Goal: Transaction & Acquisition: Purchase product/service

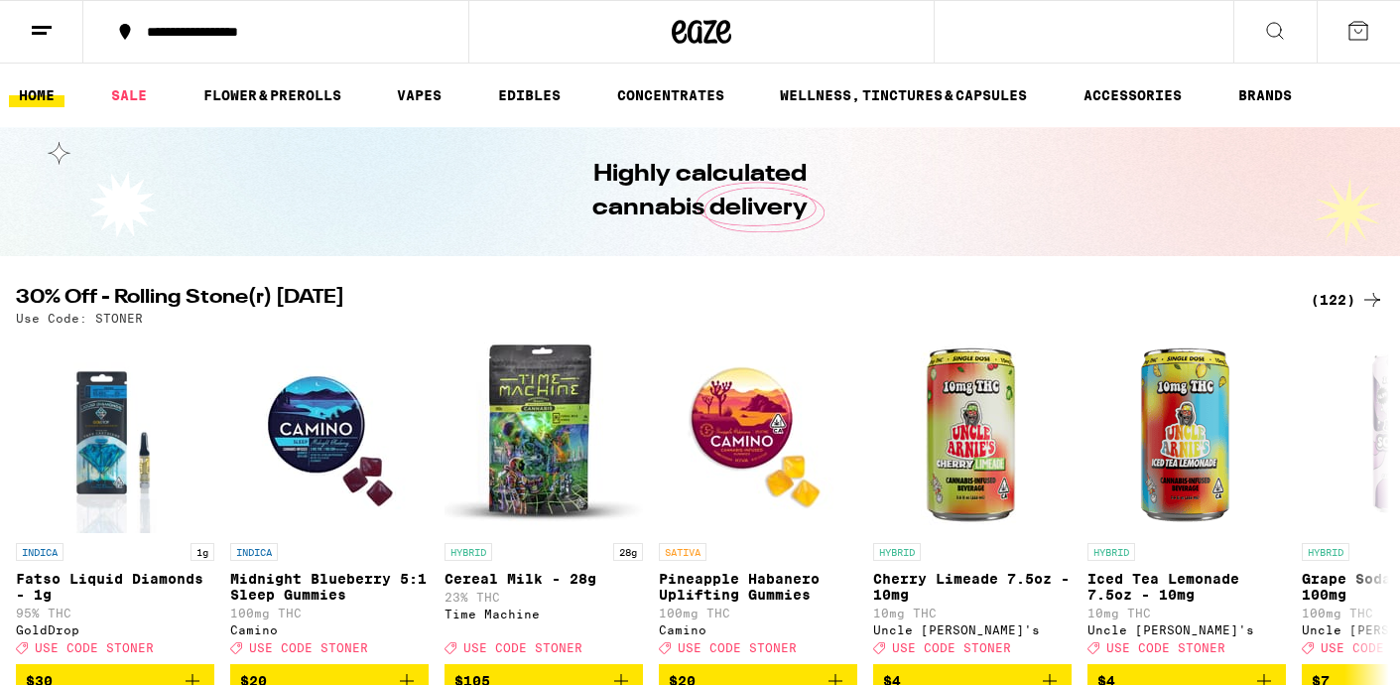
click at [1336, 300] on div "(122)" at bounding box center [1347, 300] width 73 height 24
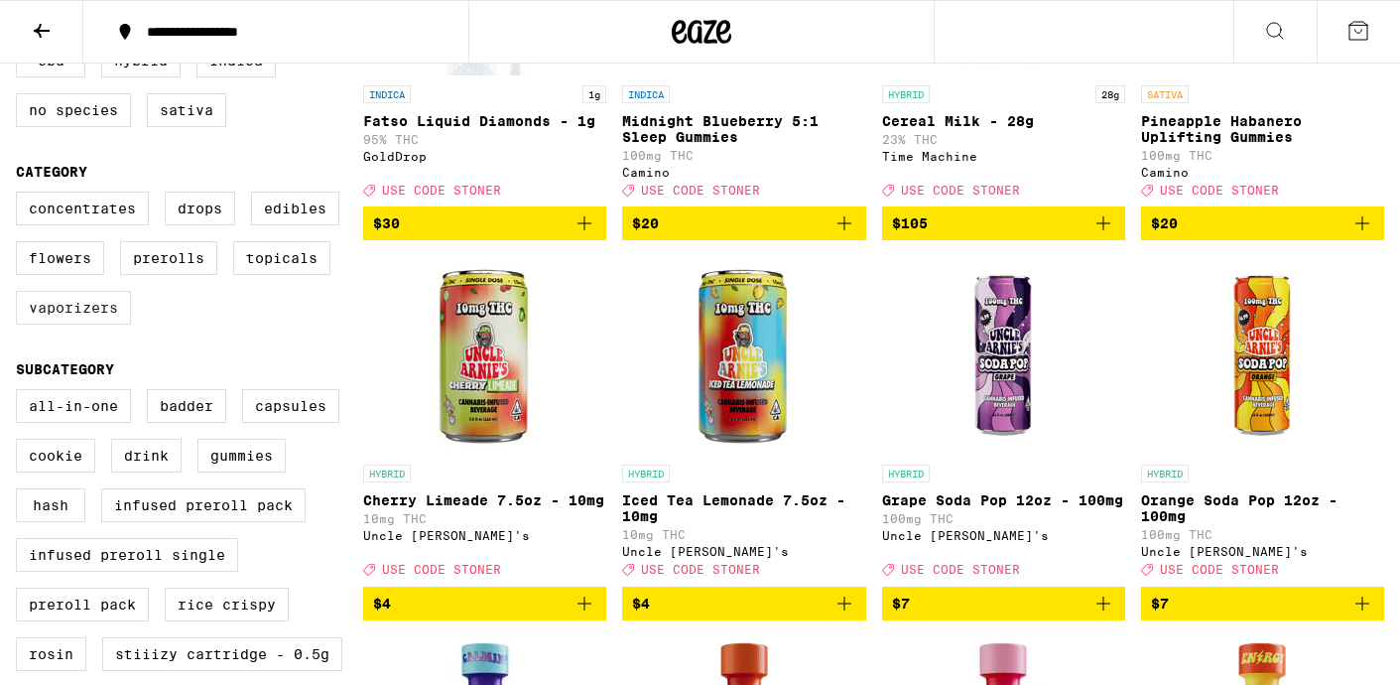
scroll to position [361, 0]
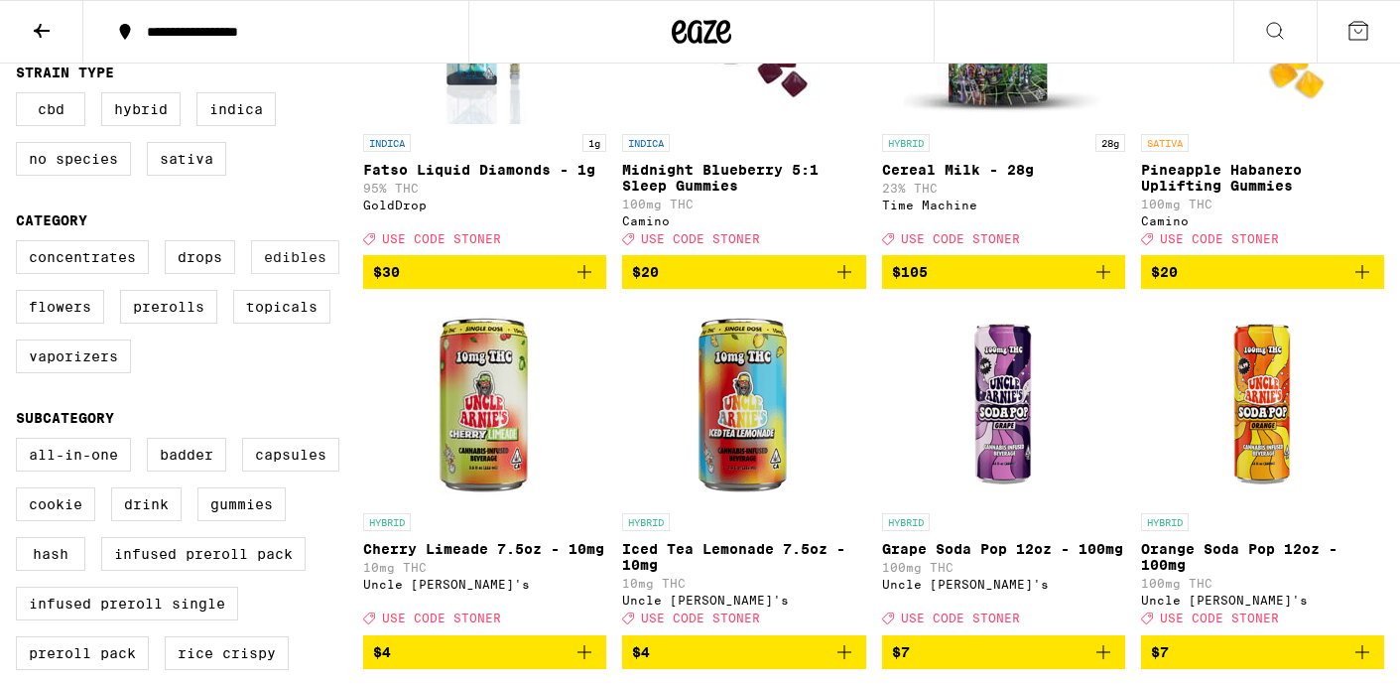
click at [308, 274] on label "Edibles" at bounding box center [295, 257] width 88 height 34
click at [21, 244] on input "Edibles" at bounding box center [20, 243] width 1 height 1
checkbox input "true"
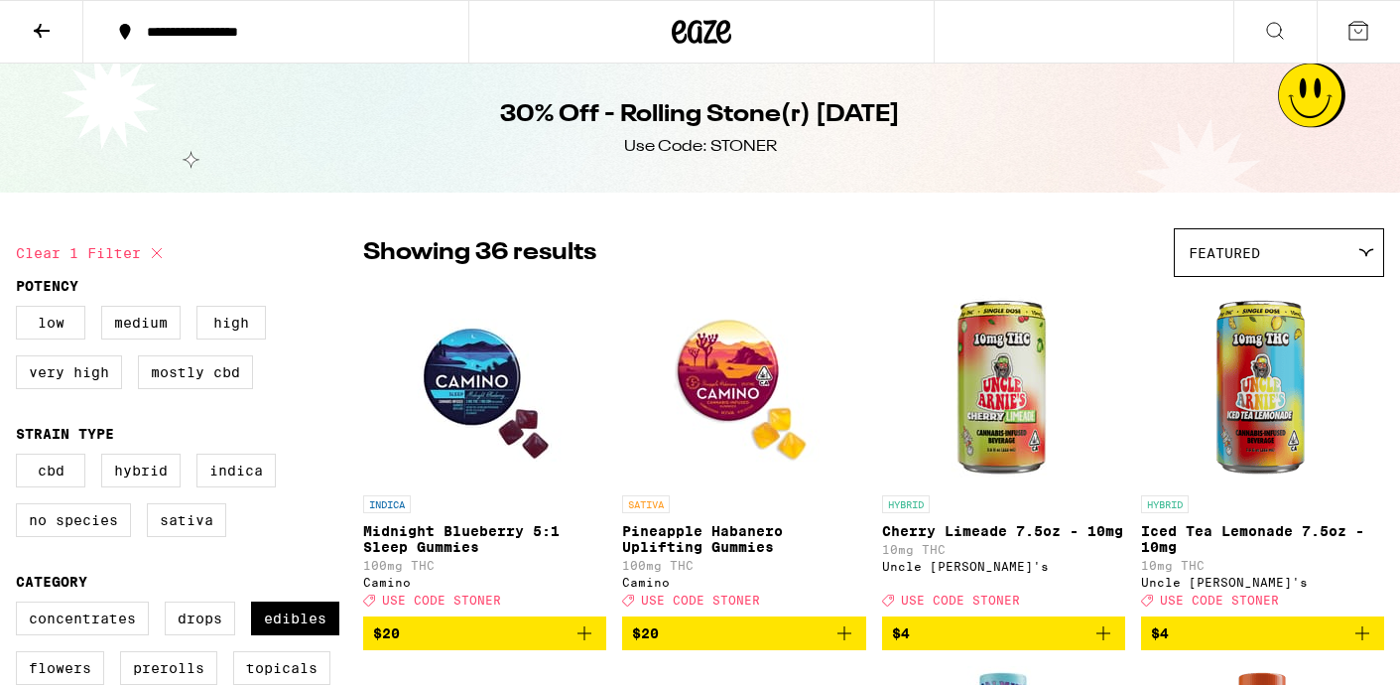
click at [596, 645] on button "$20" at bounding box center [484, 633] width 243 height 34
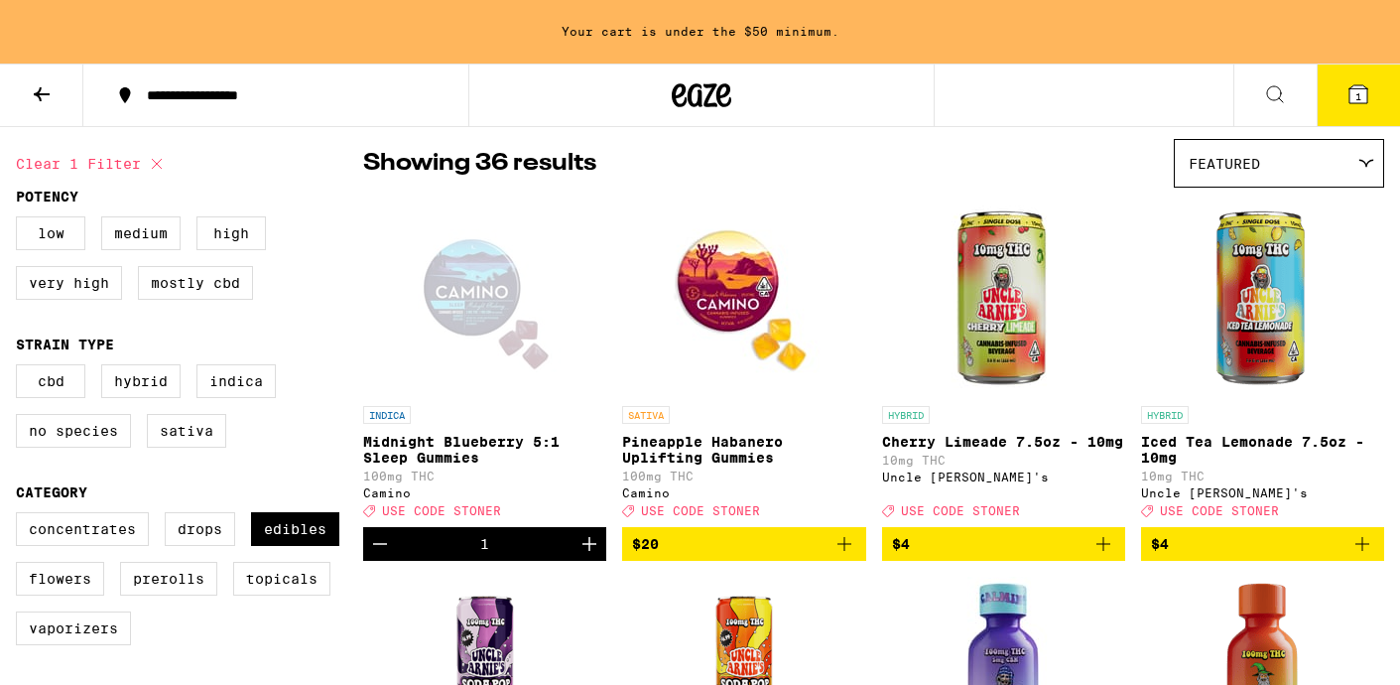
scroll to position [186, 0]
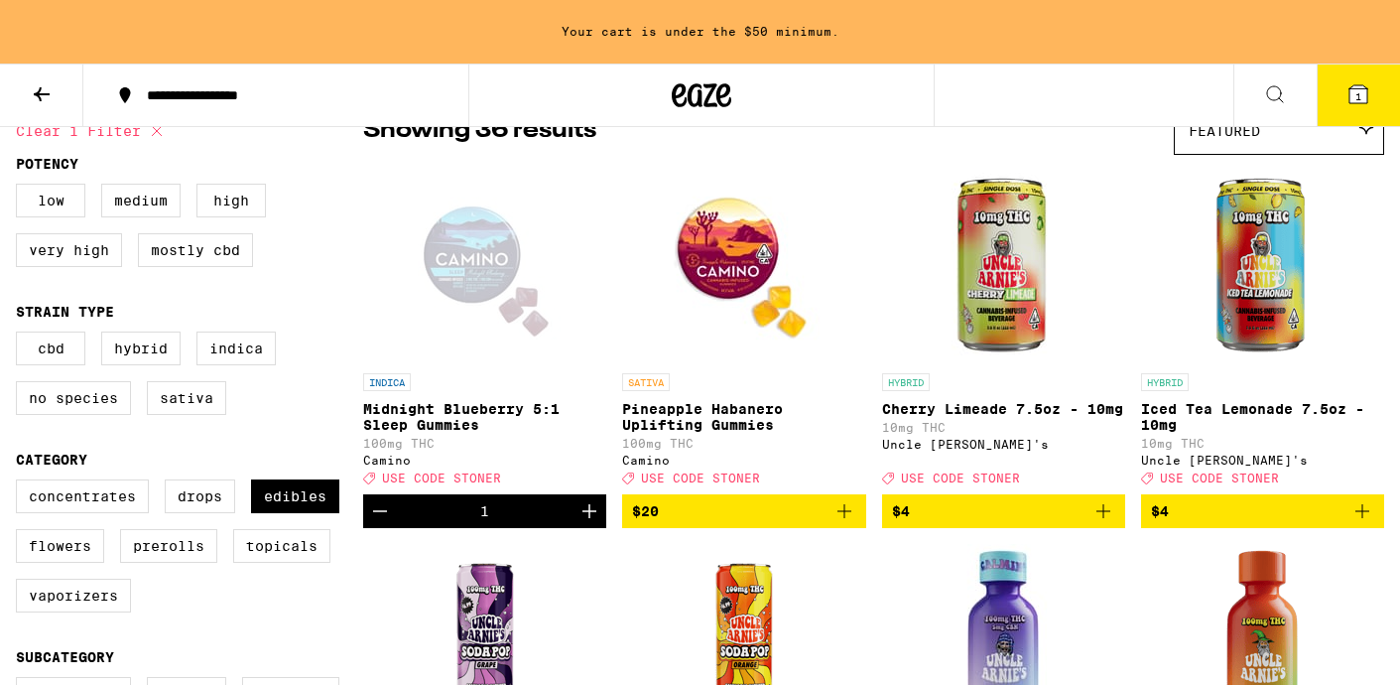
click at [850, 523] on icon "Add to bag" at bounding box center [844, 511] width 24 height 24
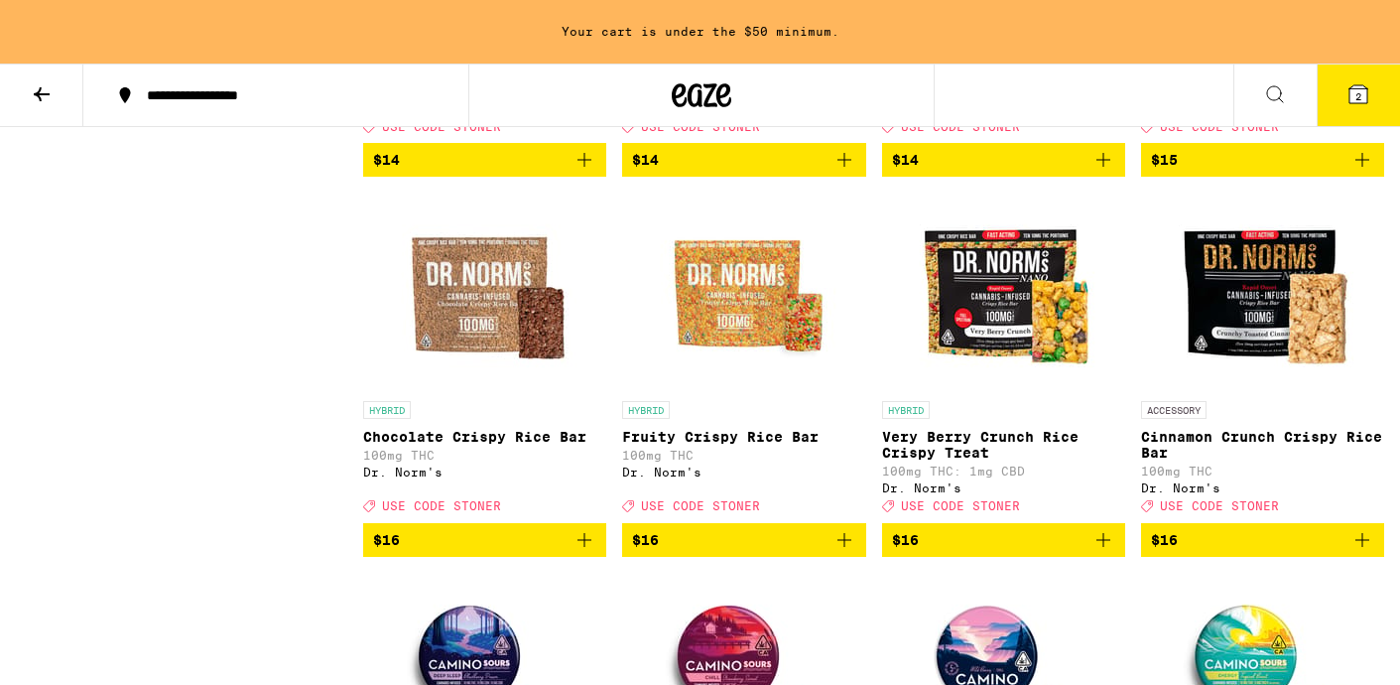
scroll to position [2055, 0]
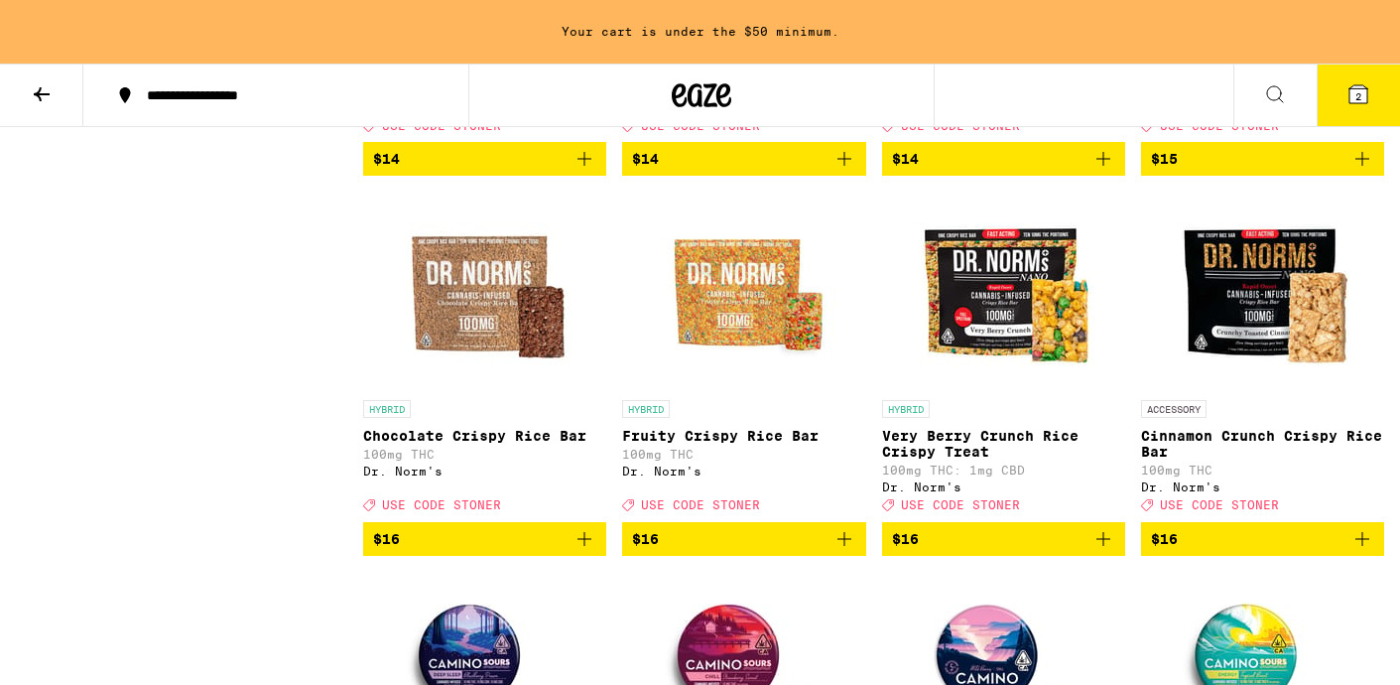
click at [1109, 551] on icon "Add to bag" at bounding box center [1103, 539] width 24 height 24
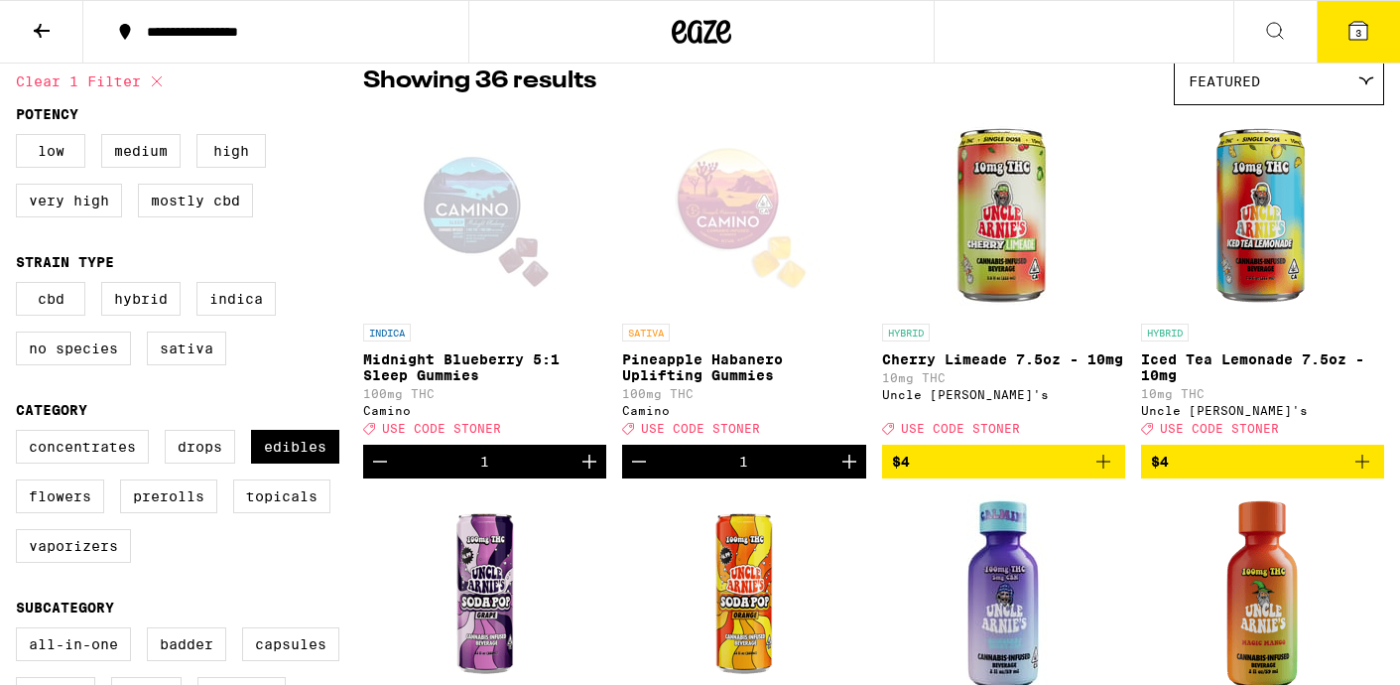
scroll to position [174, 0]
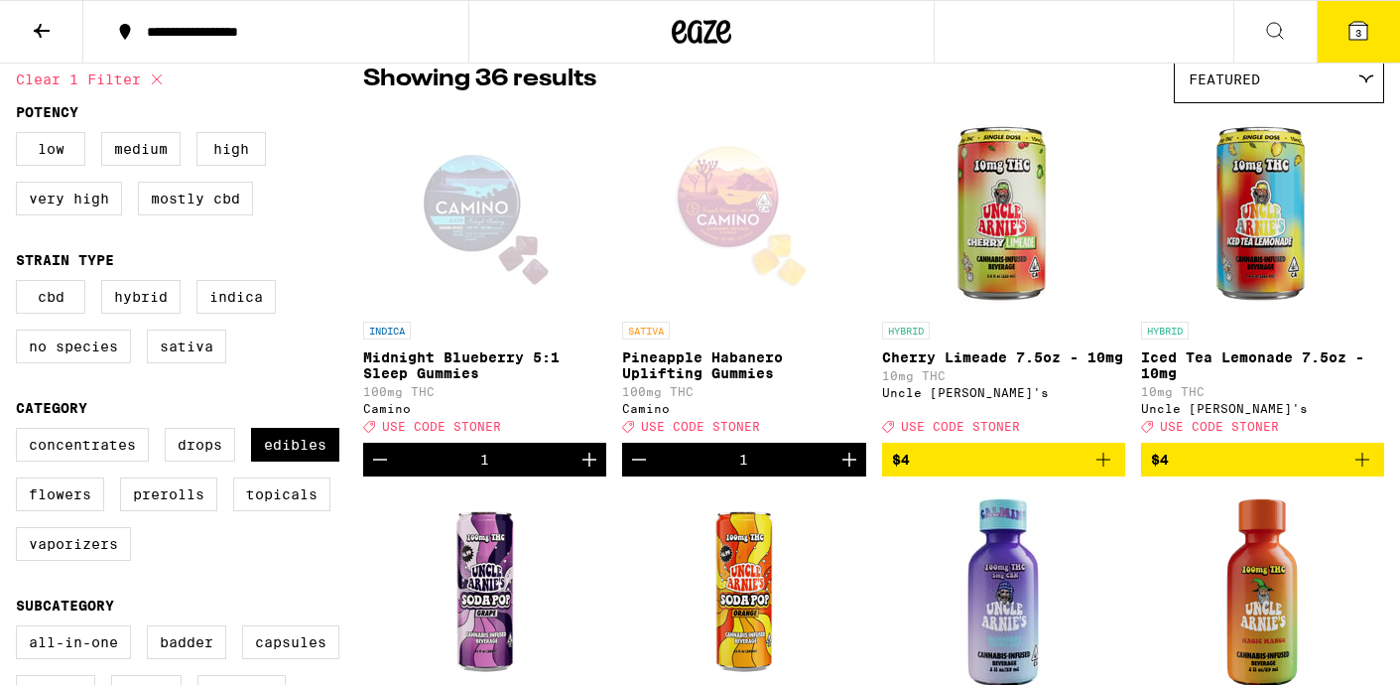
click at [447, 297] on div "Open page for Midnight Blueberry 5:1 Sleep Gummies from Camino" at bounding box center [485, 212] width 198 height 198
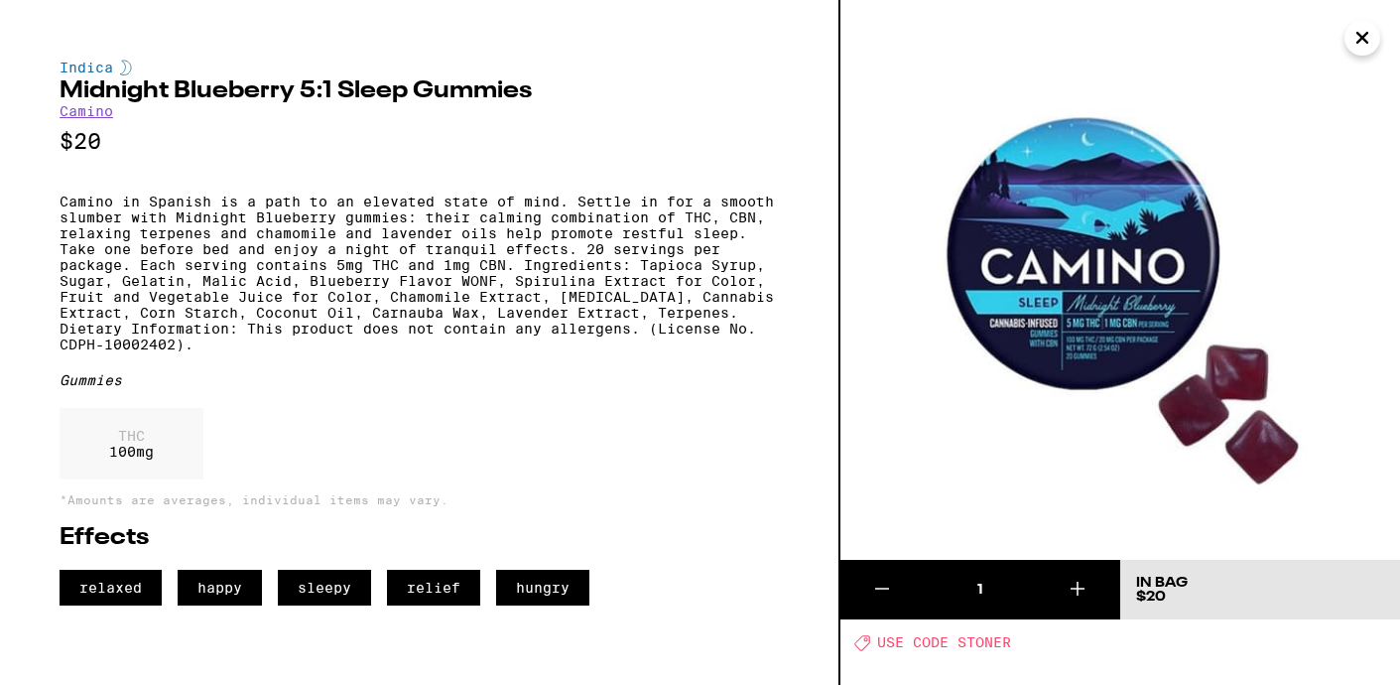
click at [1368, 42] on icon "Close" at bounding box center [1362, 38] width 24 height 30
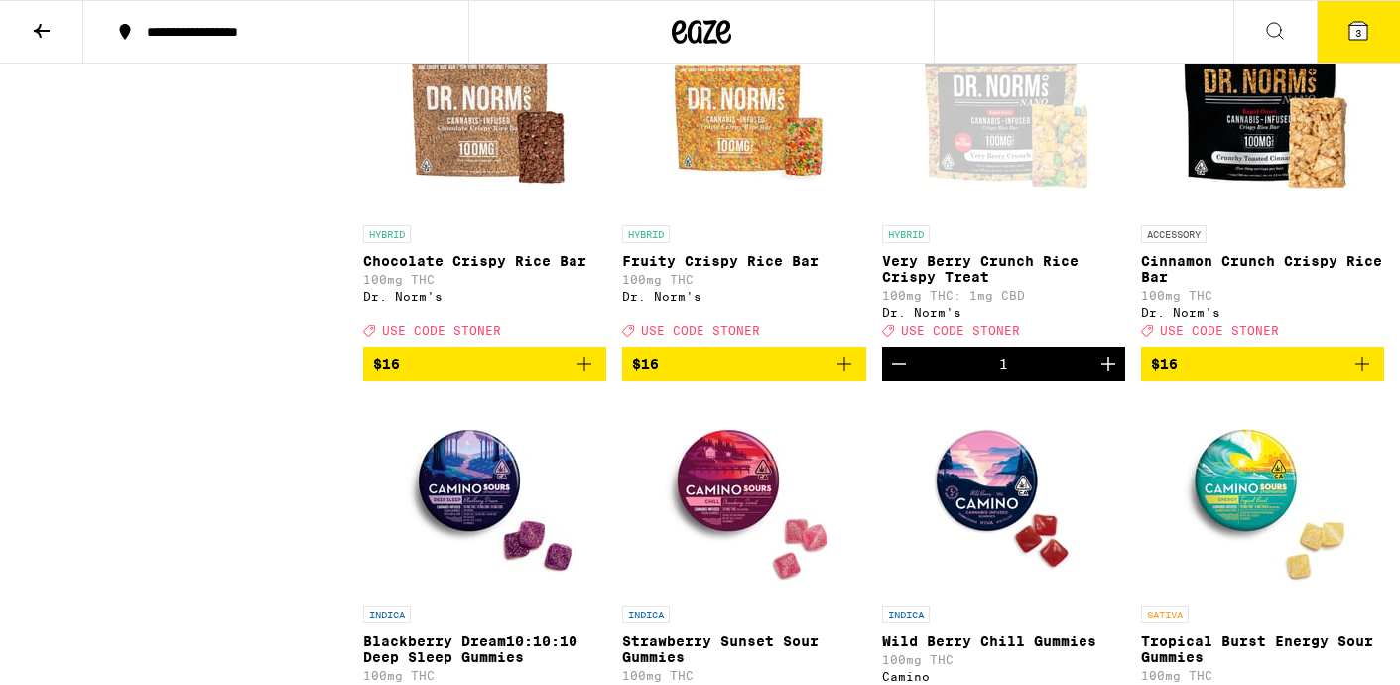
scroll to position [2167, 0]
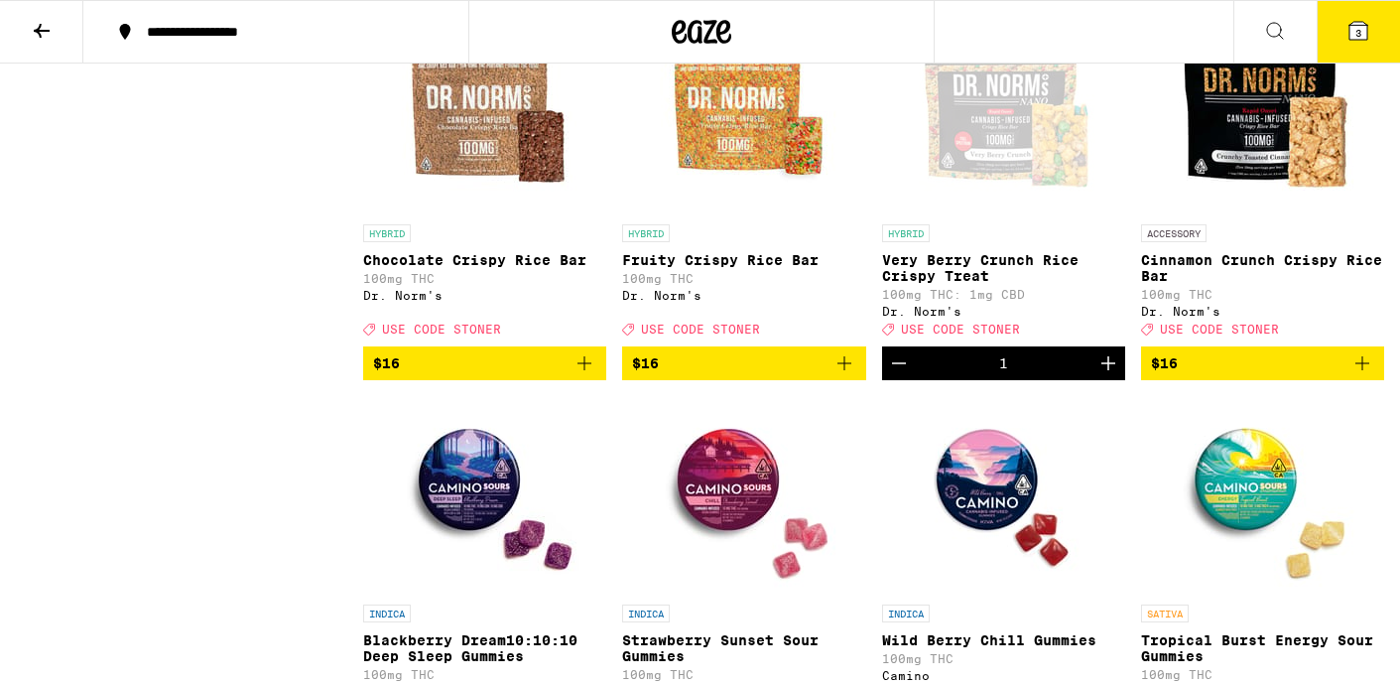
click at [596, 380] on button "$16" at bounding box center [484, 363] width 243 height 34
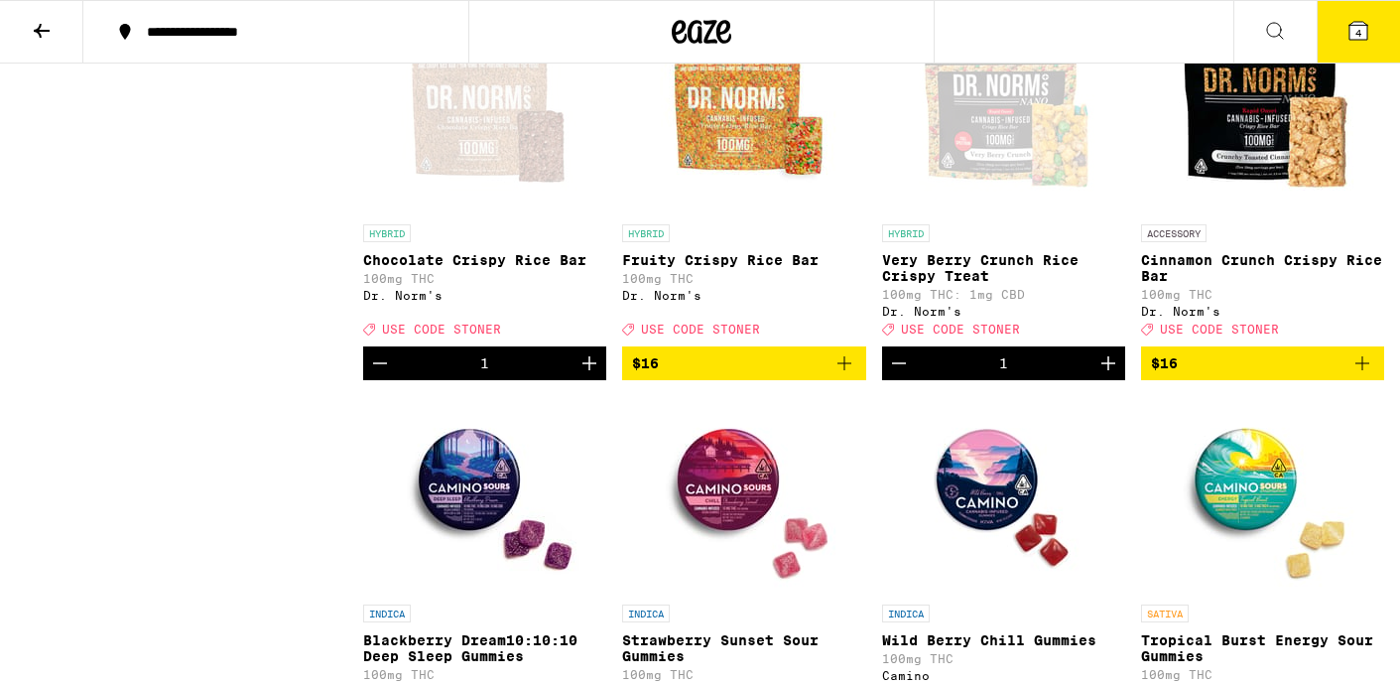
click at [1376, 41] on button "4" at bounding box center [1358, 32] width 83 height 62
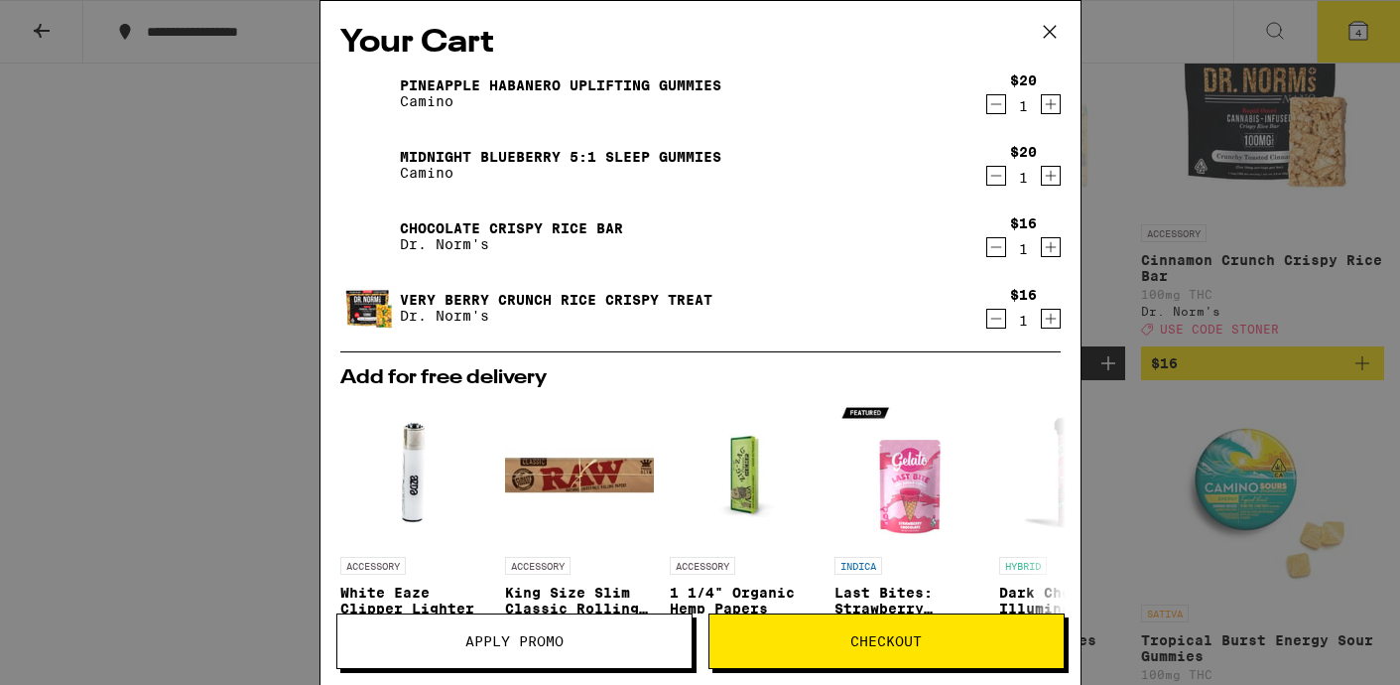
click at [563, 637] on span "Apply Promo" at bounding box center [514, 641] width 98 height 14
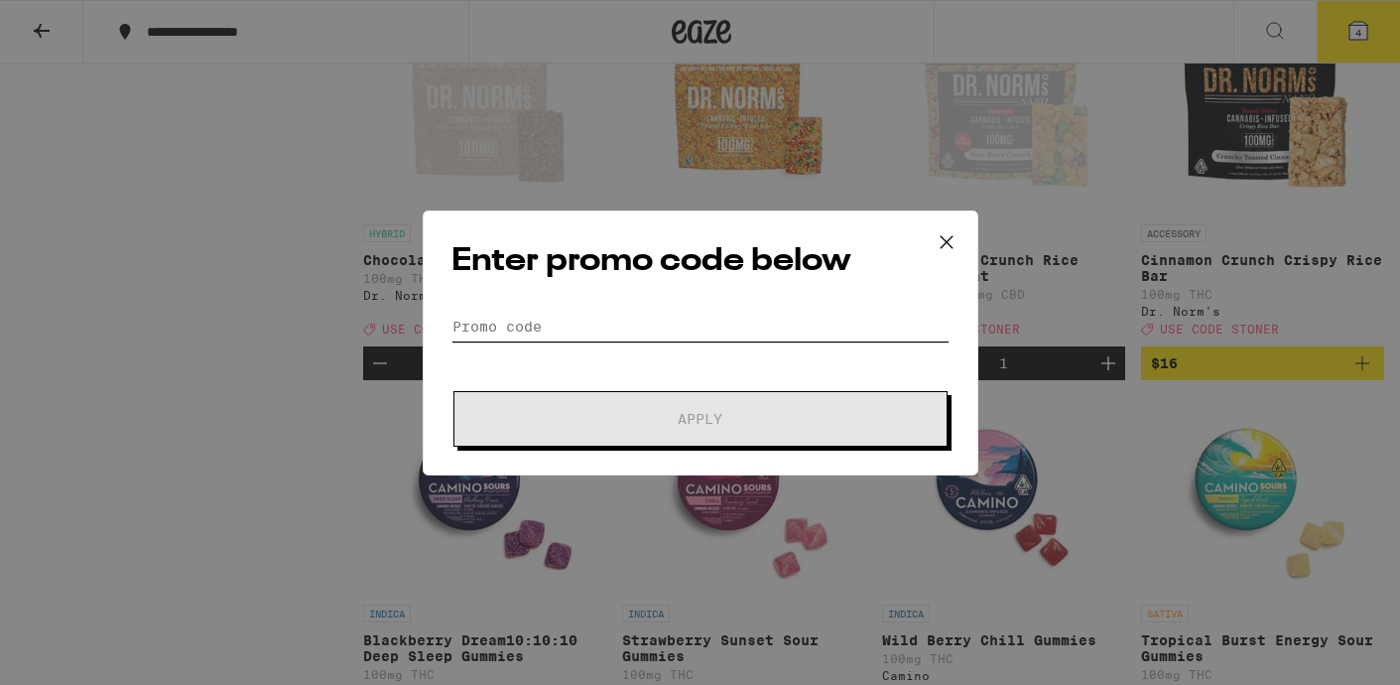
click at [697, 340] on input "Promo Code" at bounding box center [700, 327] width 498 height 30
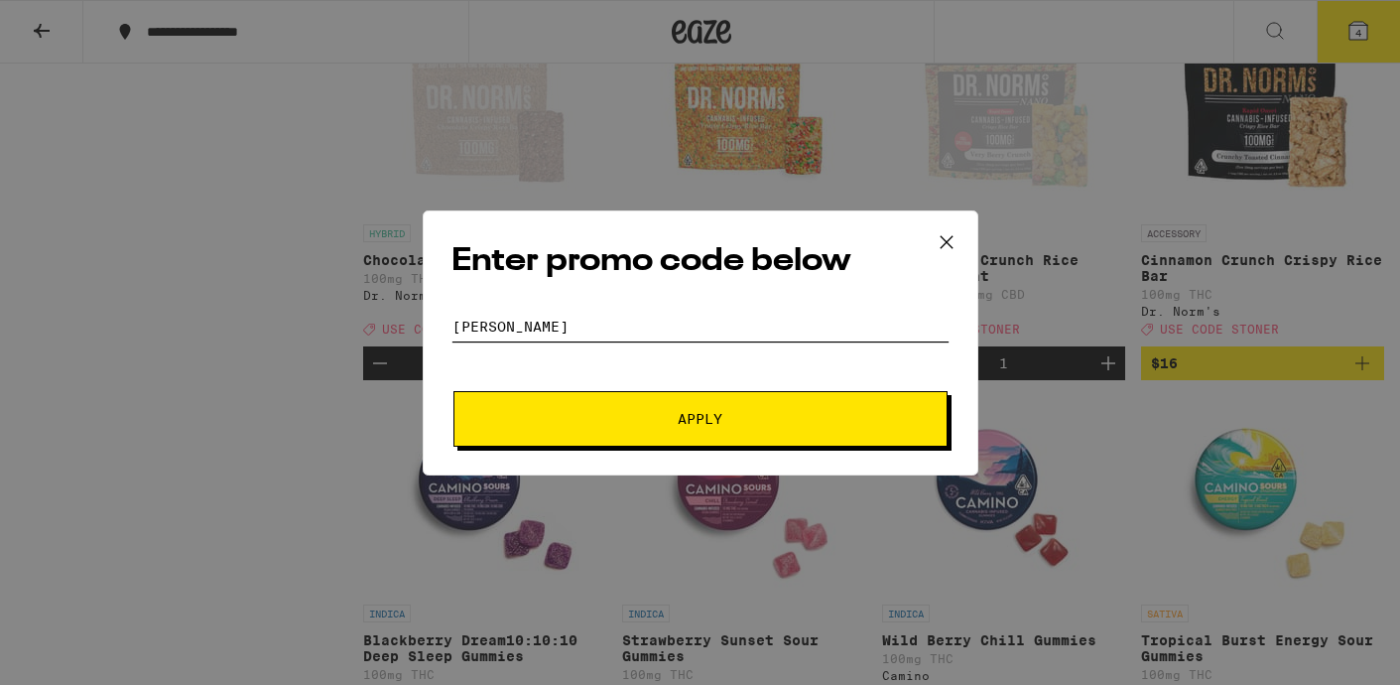
type input "[PERSON_NAME]"
click at [453, 391] on button "Apply" at bounding box center [700, 419] width 494 height 56
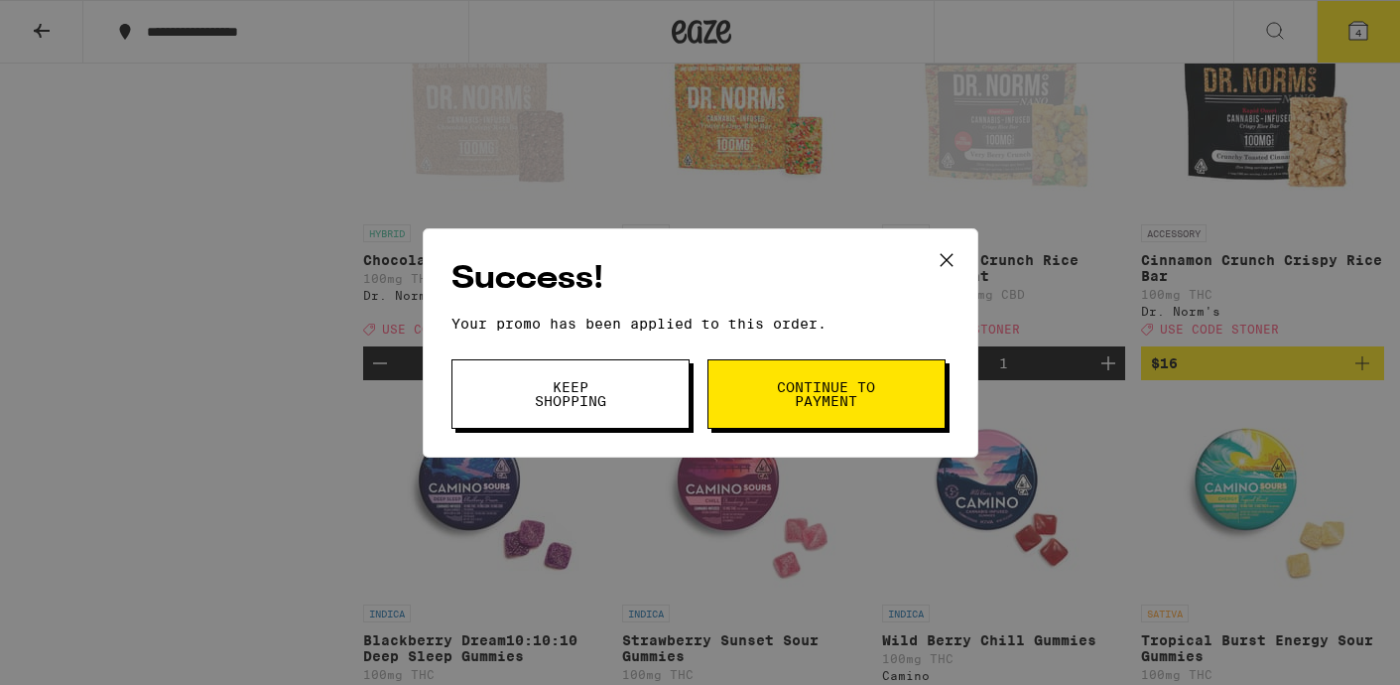
click at [640, 421] on button "Keep Shopping" at bounding box center [570, 393] width 238 height 69
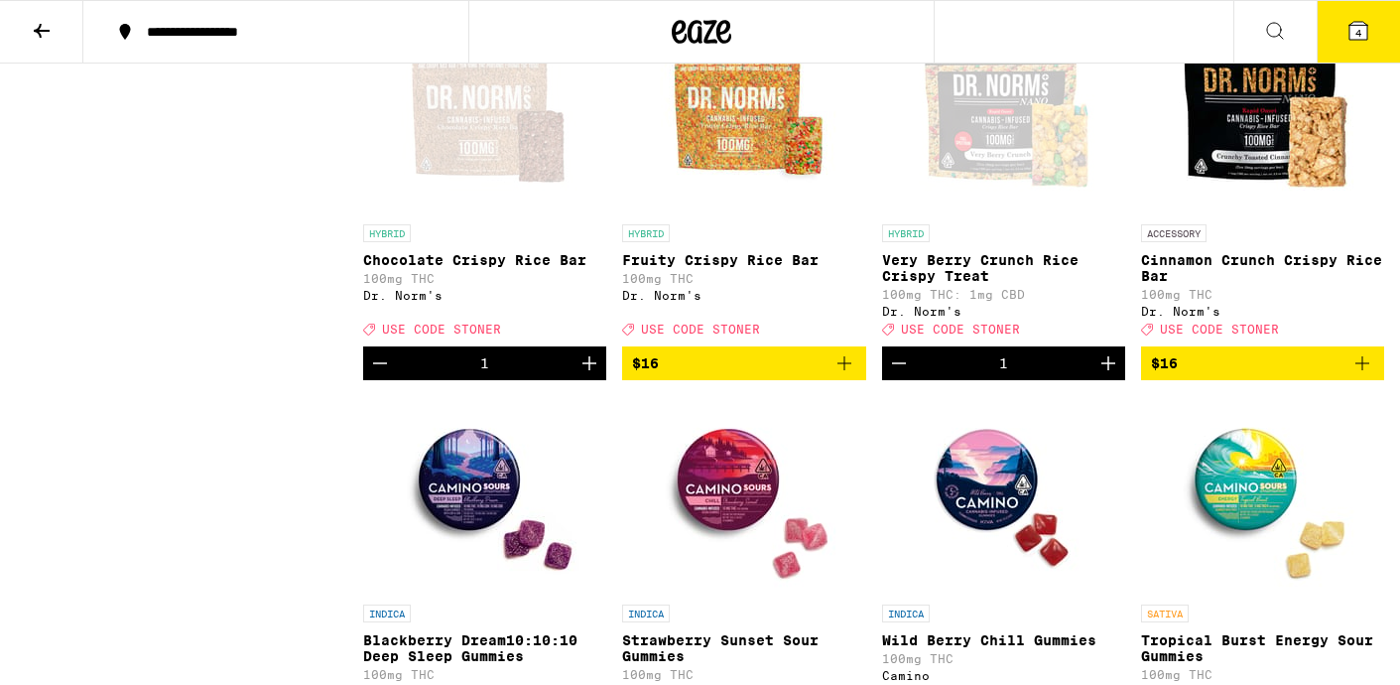
click at [1346, 33] on icon at bounding box center [1358, 31] width 24 height 24
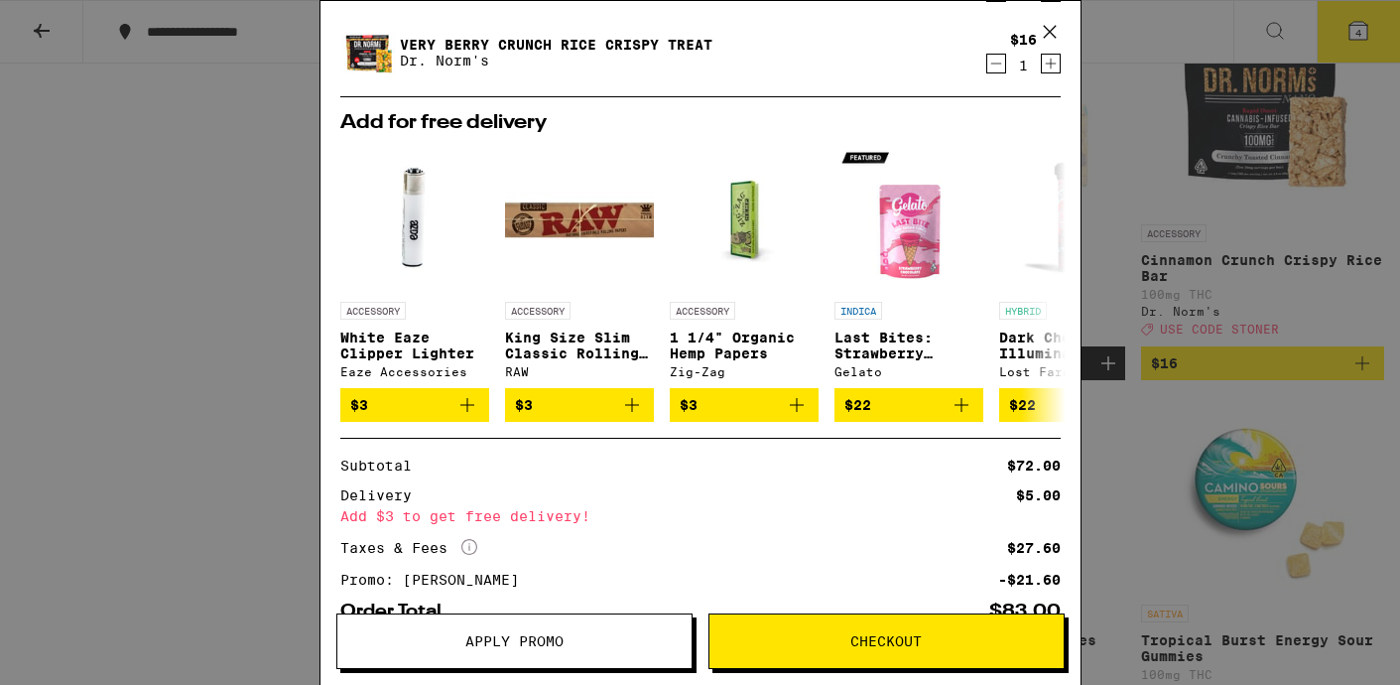
scroll to position [383, 0]
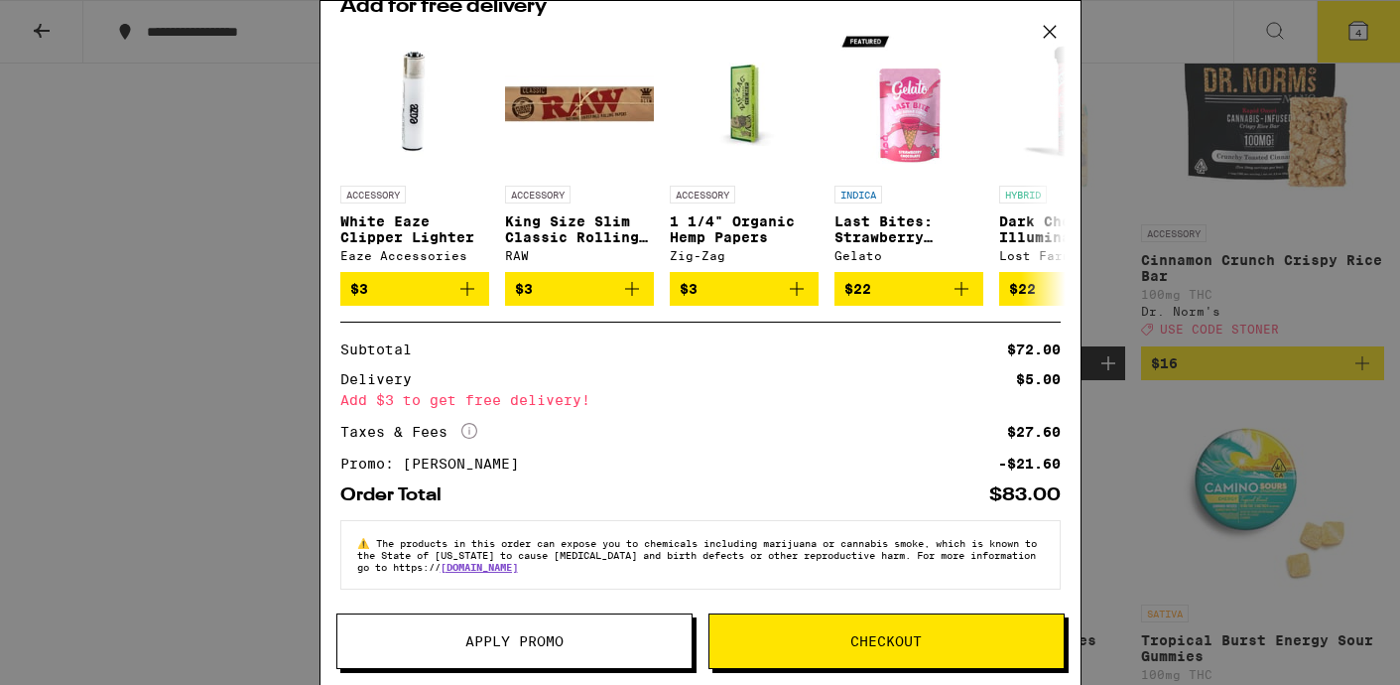
click at [1260, 578] on div "Your Cart Pineapple Habanero Uplifting Gummies Camino $20 1 Midnight Blueberry …" at bounding box center [700, 342] width 1400 height 685
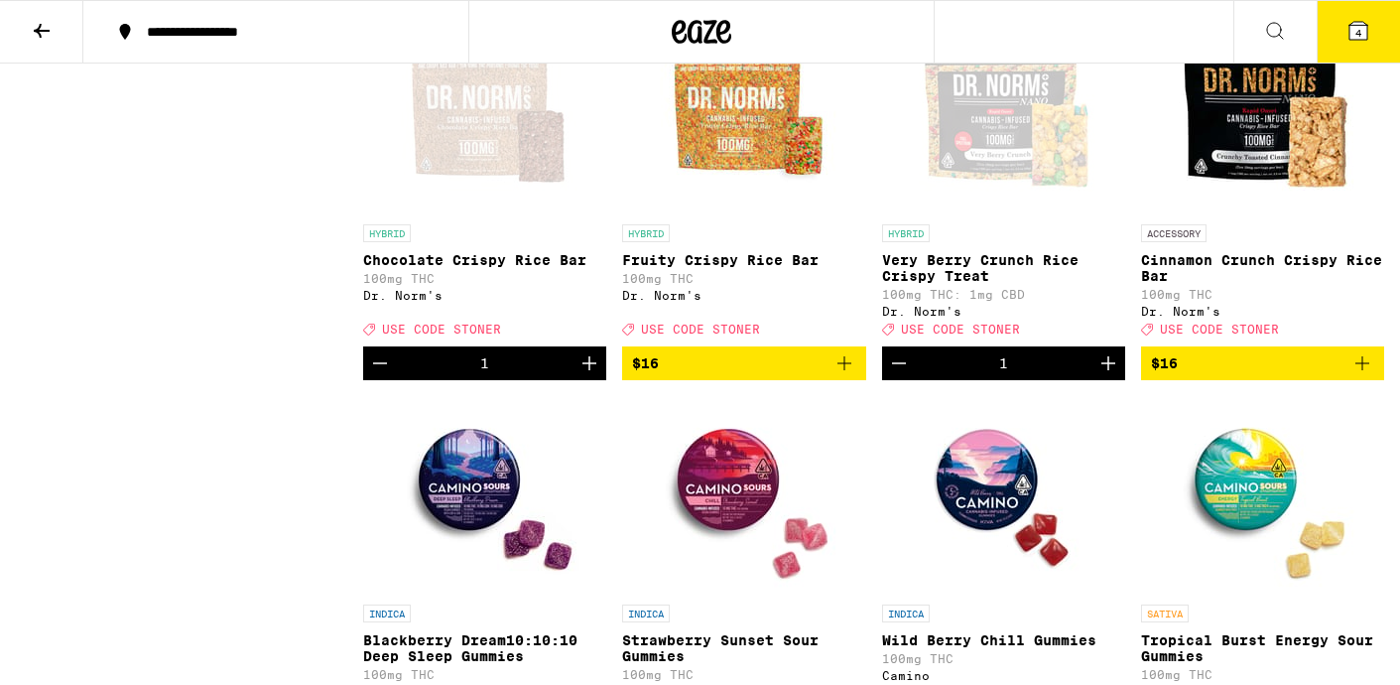
click at [19, 34] on button at bounding box center [41, 32] width 83 height 63
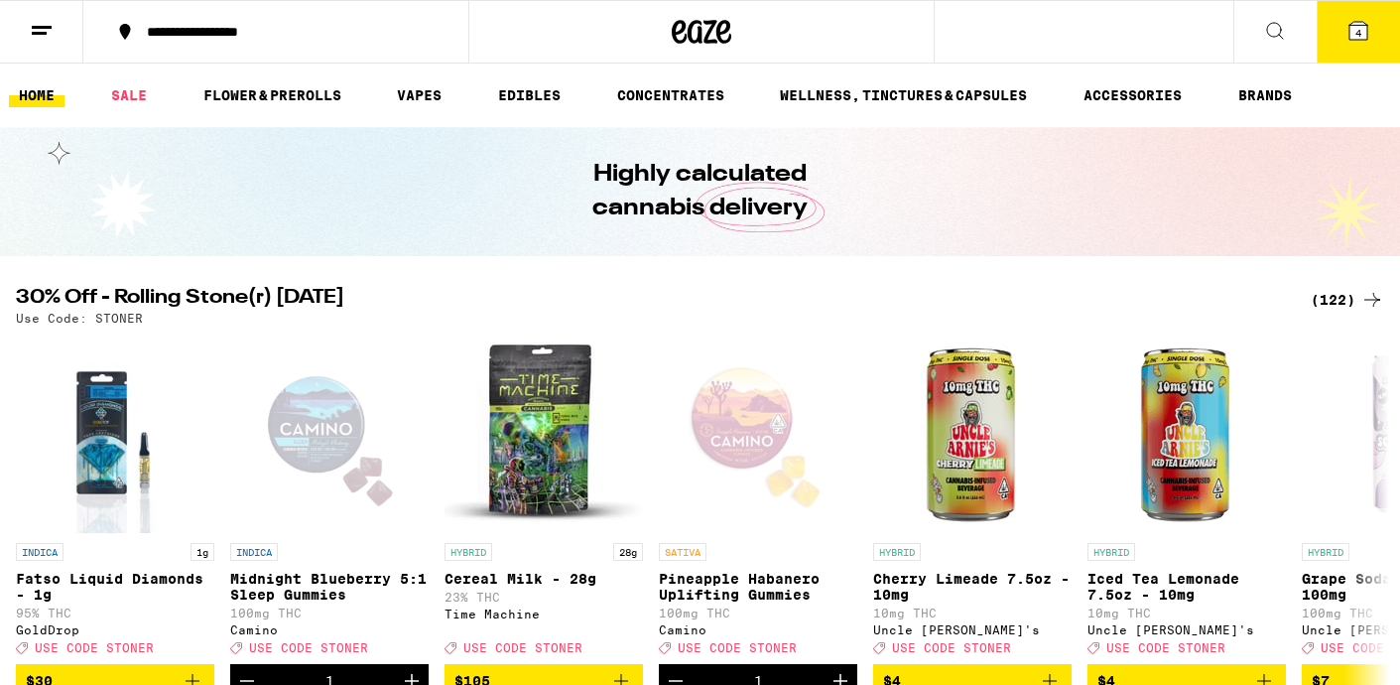
click at [495, 95] on link "EDIBLES" at bounding box center [529, 95] width 82 height 24
click at [522, 95] on link "EDIBLES" at bounding box center [529, 95] width 82 height 24
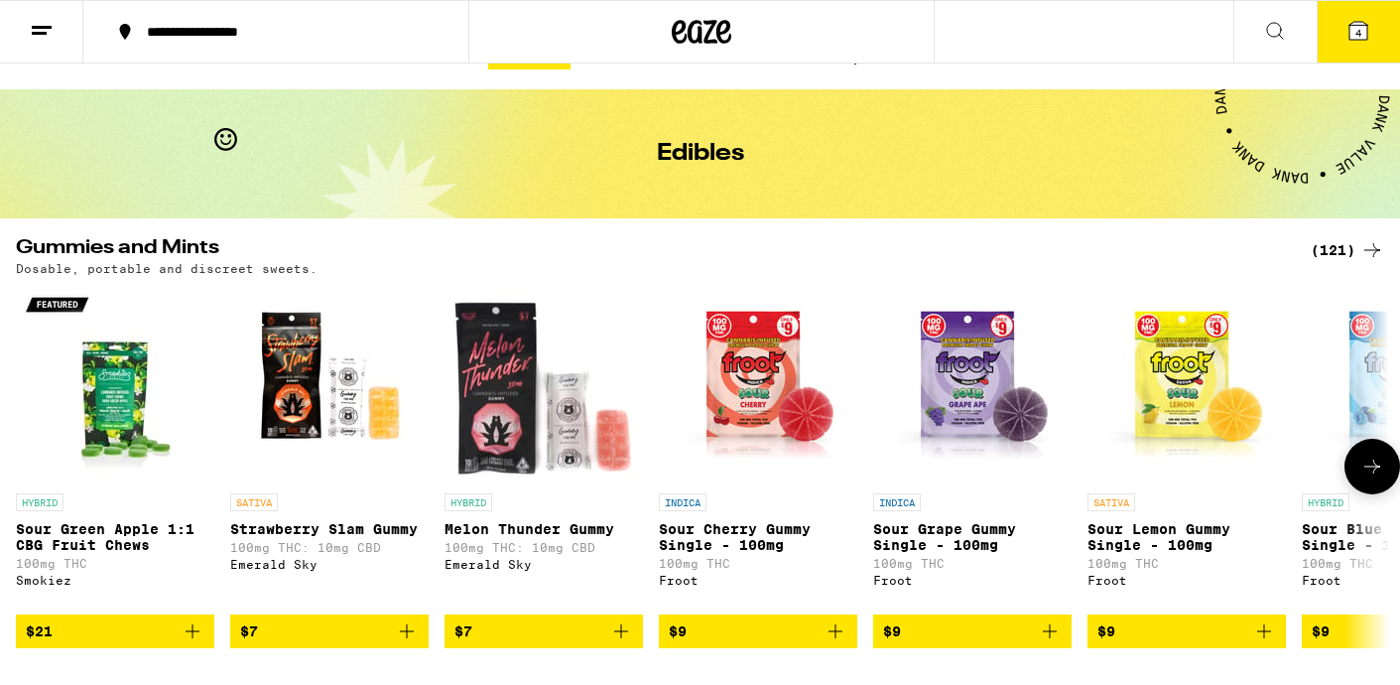
scroll to position [44, 0]
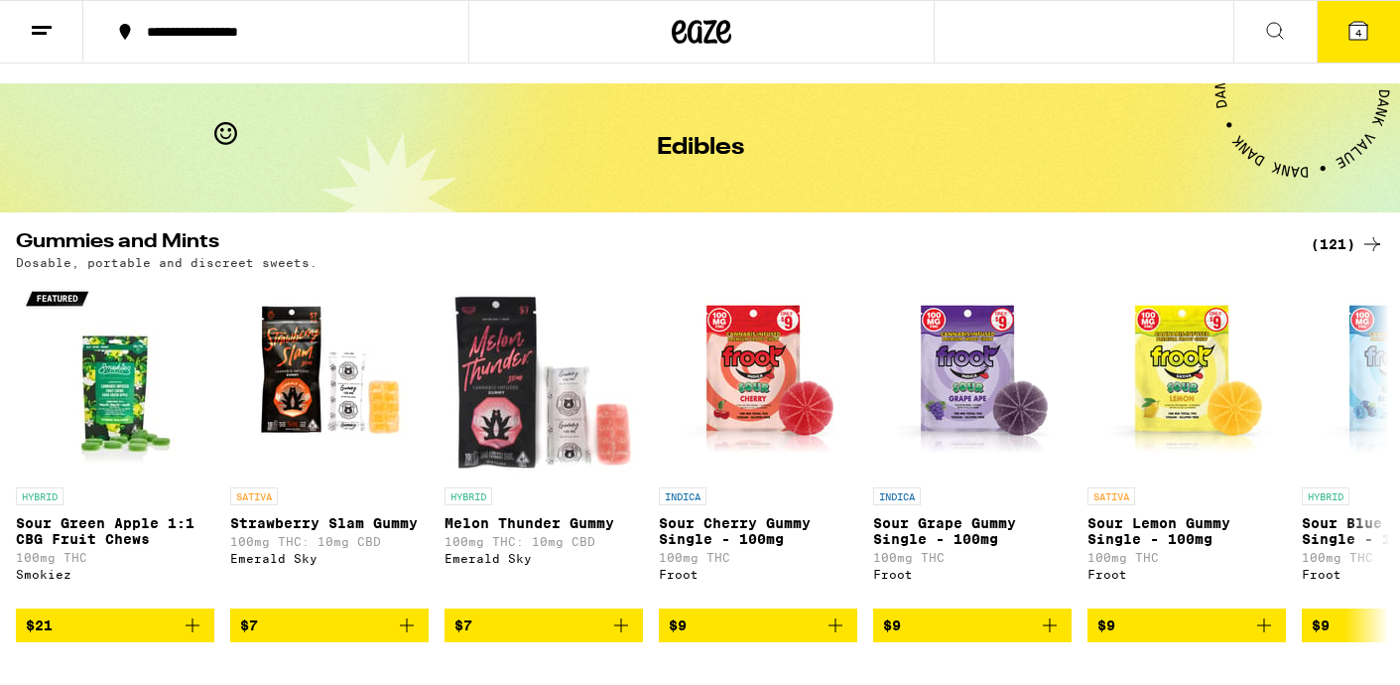
click at [1342, 251] on div "(121)" at bounding box center [1347, 244] width 73 height 24
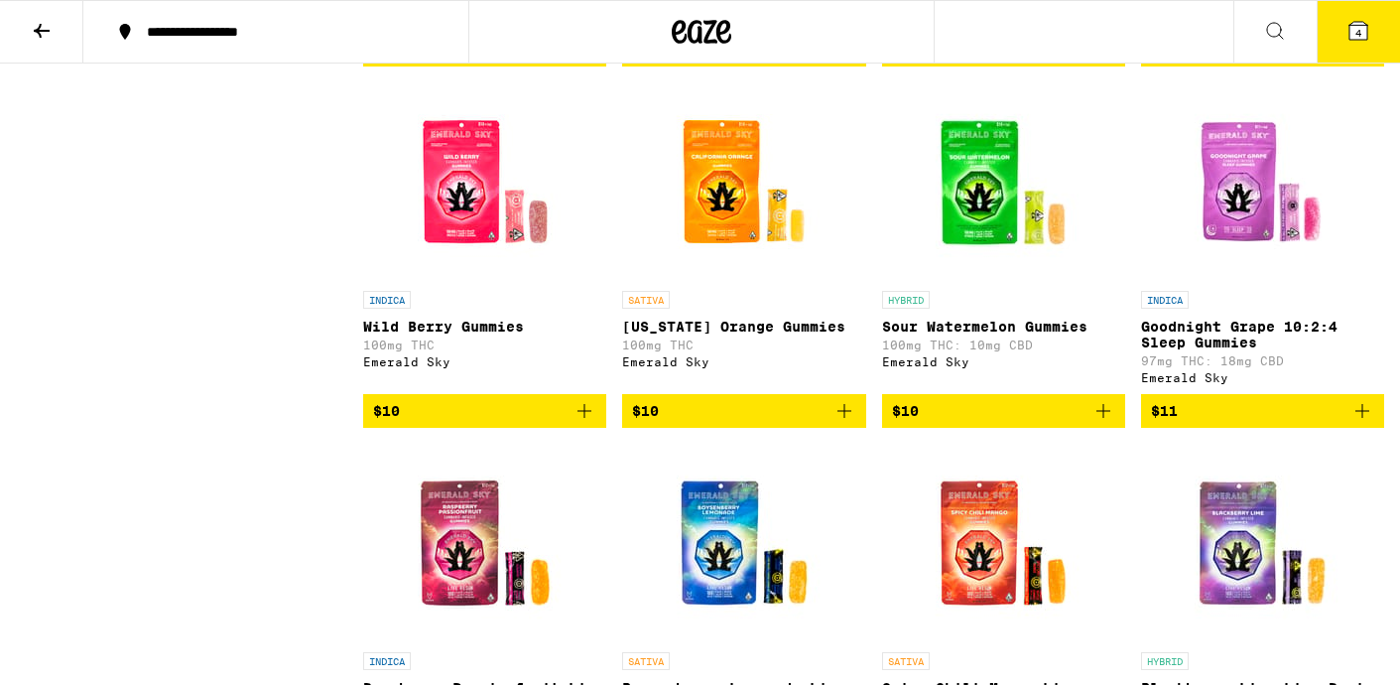
scroll to position [1318, 0]
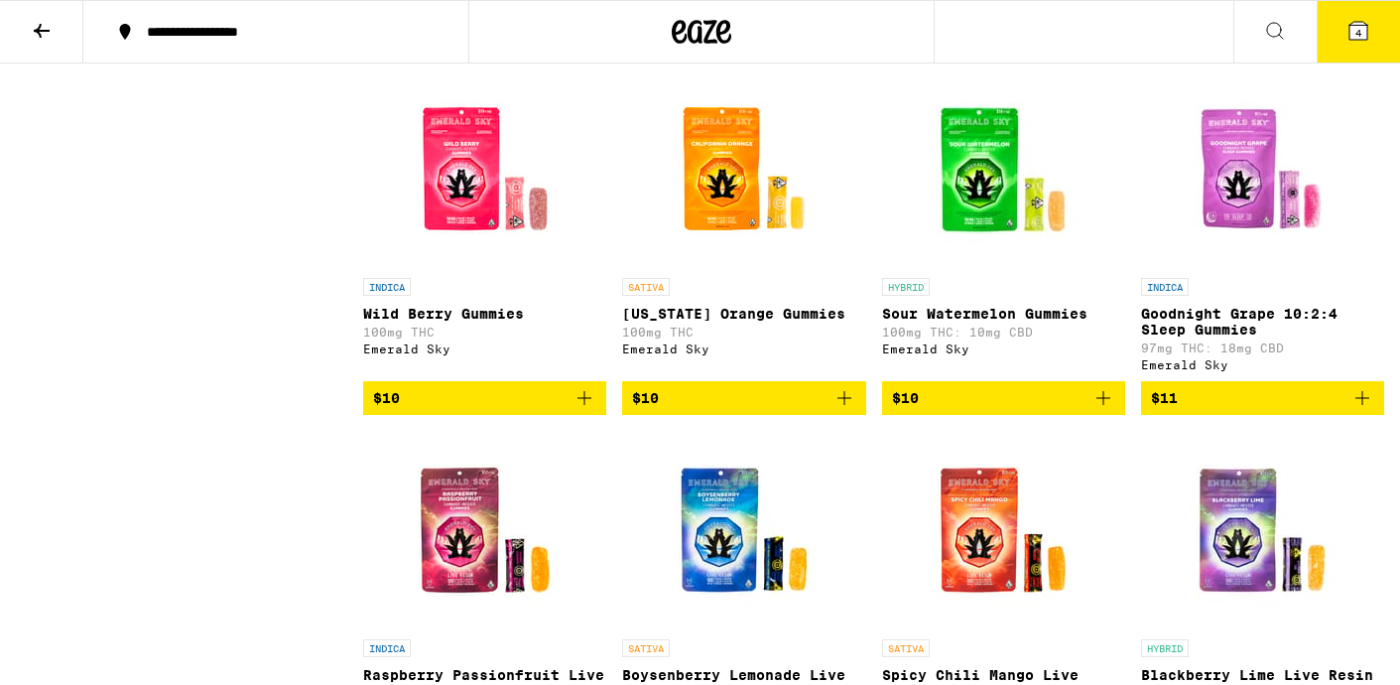
click at [850, 410] on icon "Add to bag" at bounding box center [844, 398] width 24 height 24
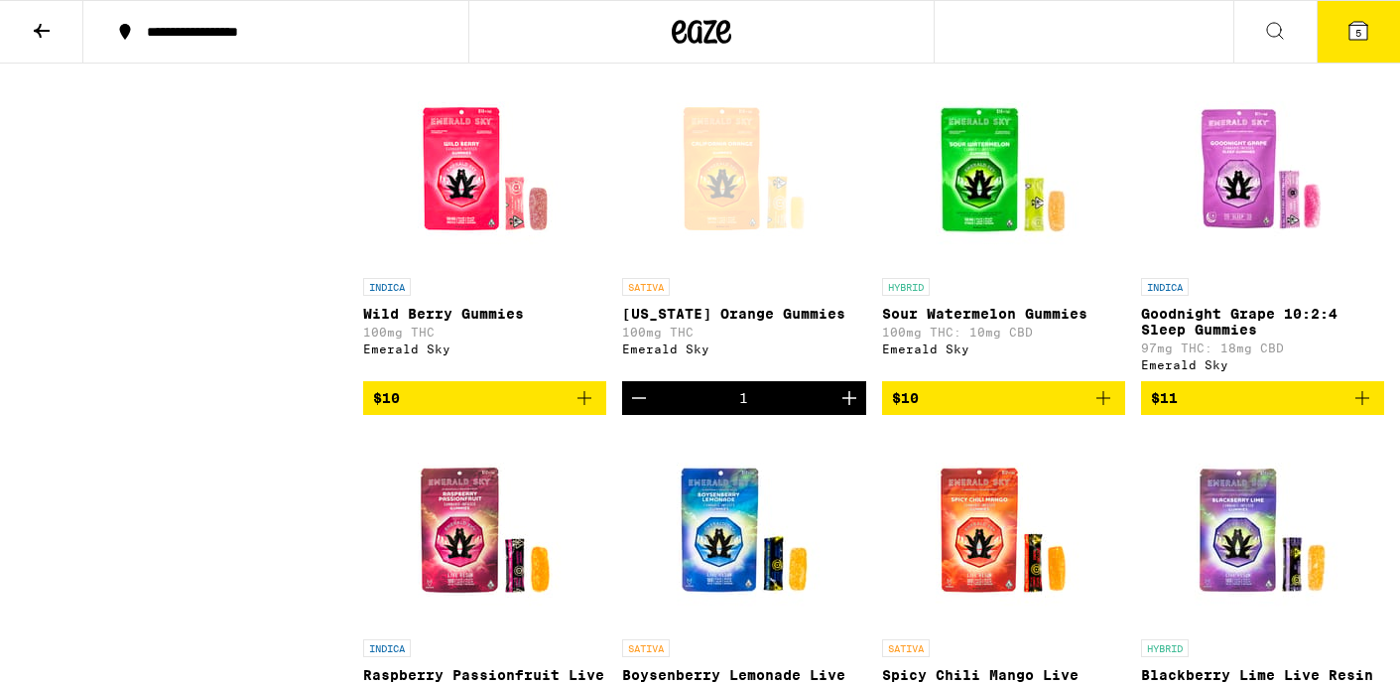
click at [55, 45] on button at bounding box center [41, 32] width 83 height 63
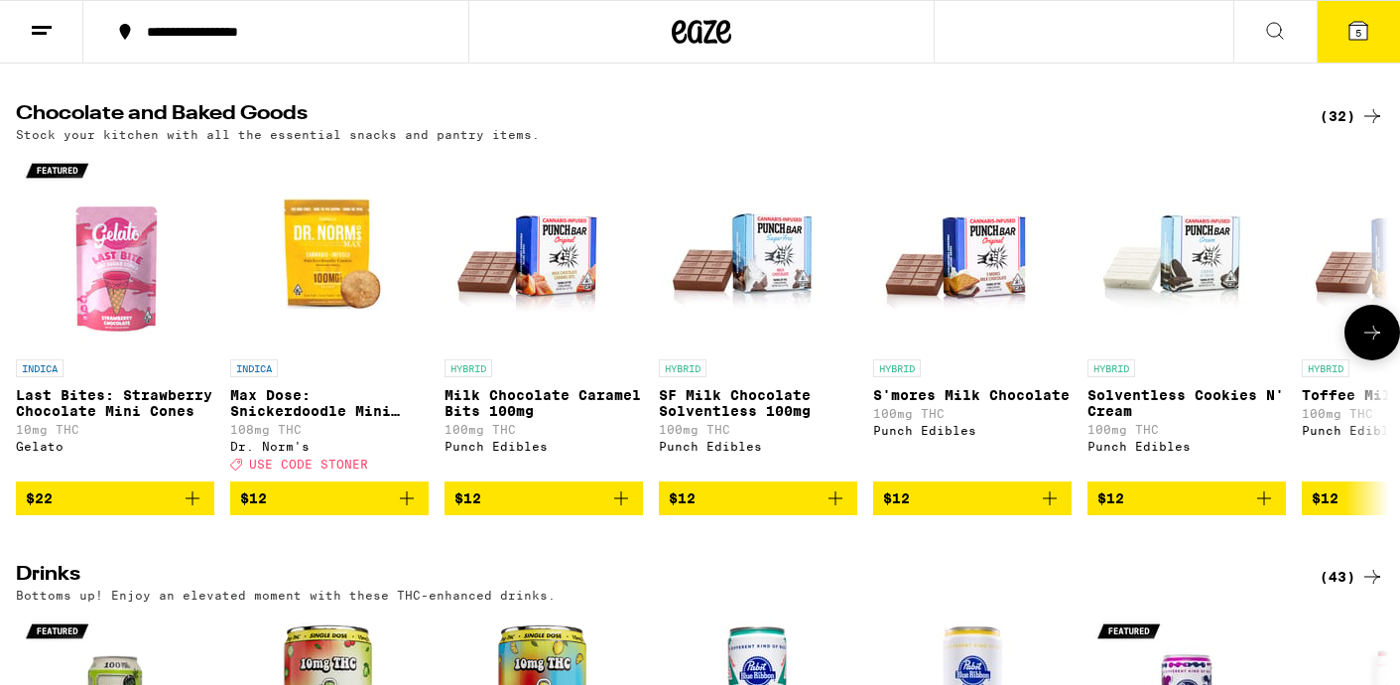
scroll to position [621, 0]
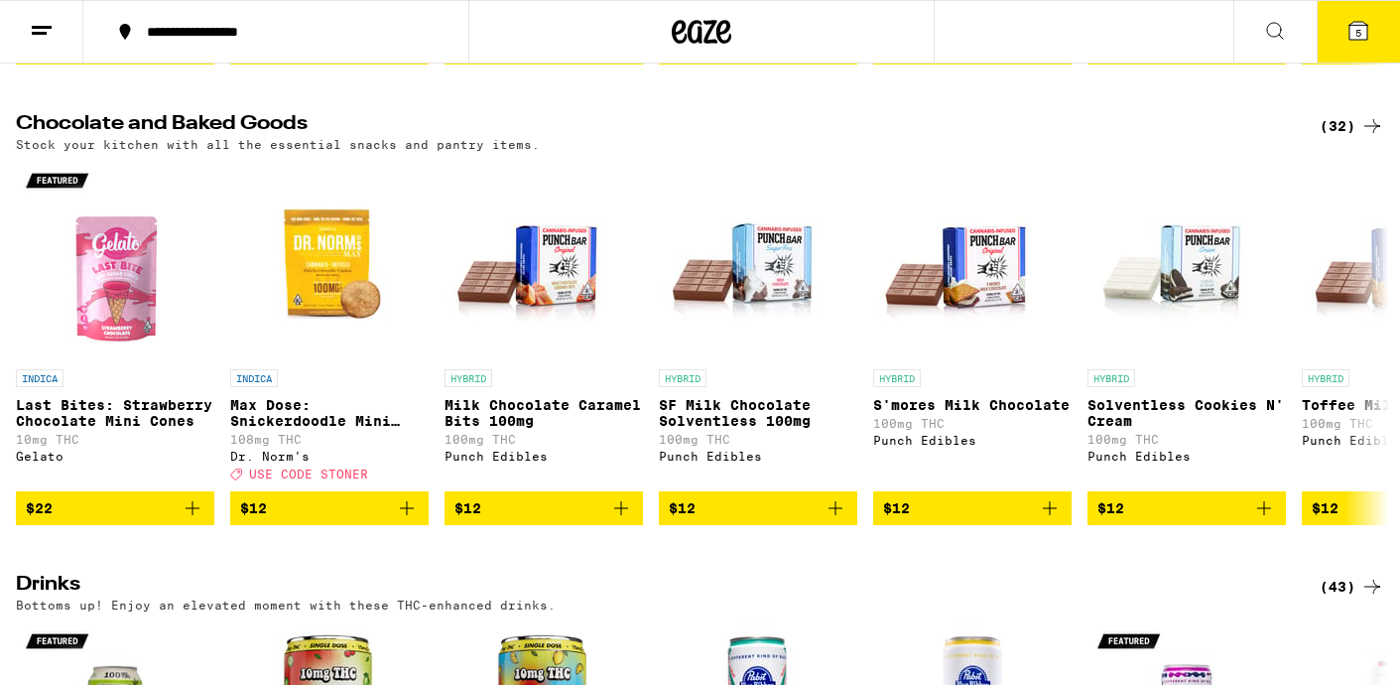
click at [1340, 135] on div "(32)" at bounding box center [1351, 126] width 64 height 24
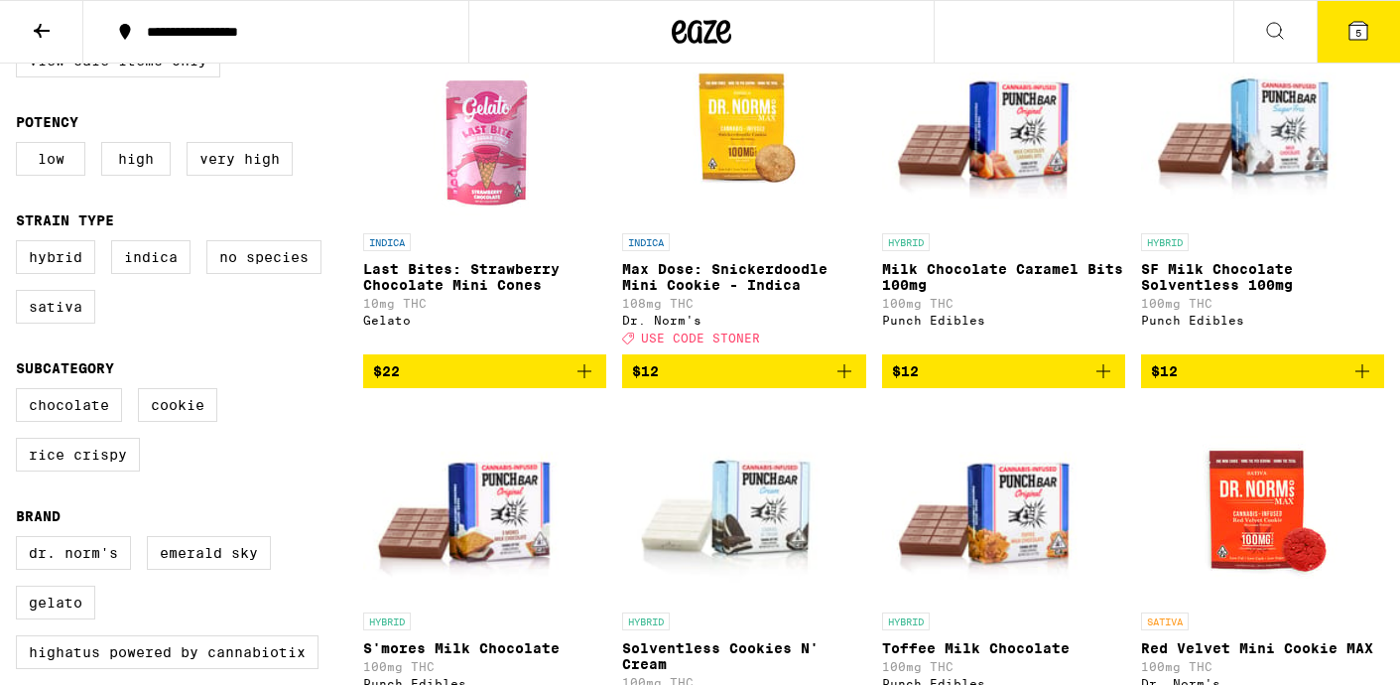
scroll to position [264, 0]
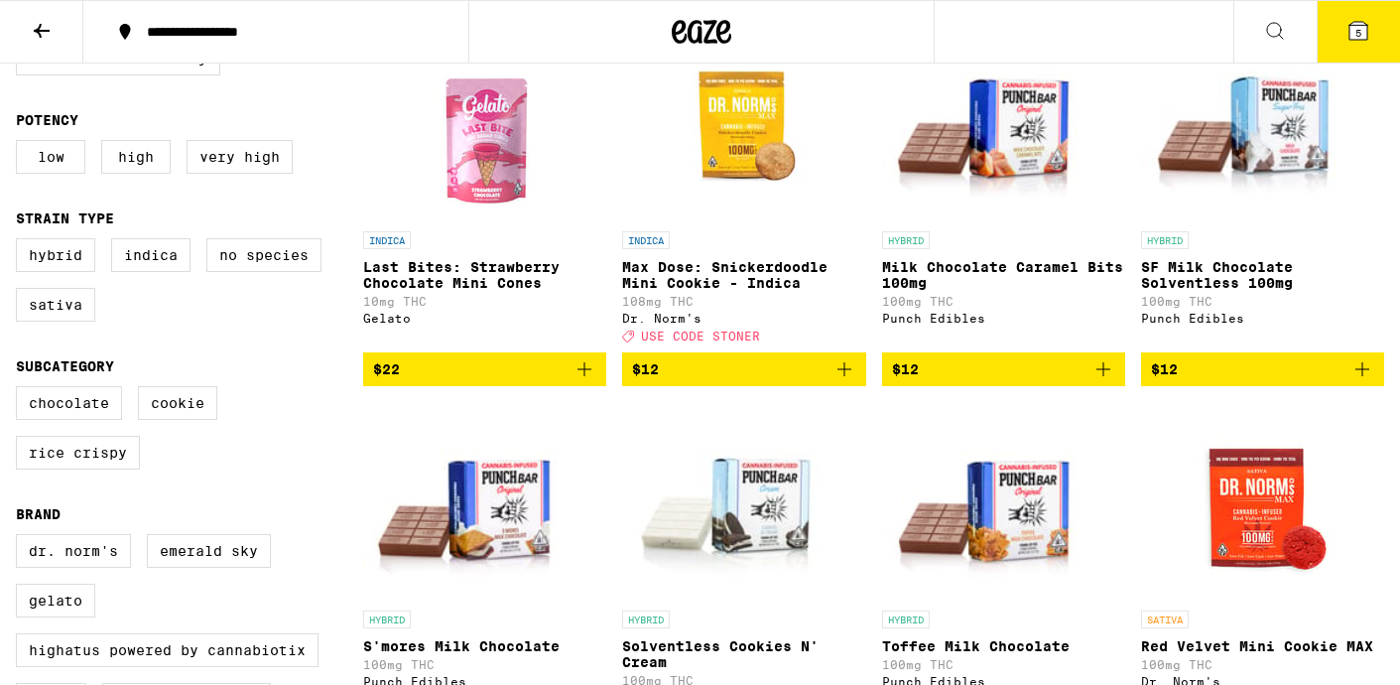
click at [583, 381] on icon "Add to bag" at bounding box center [584, 369] width 24 height 24
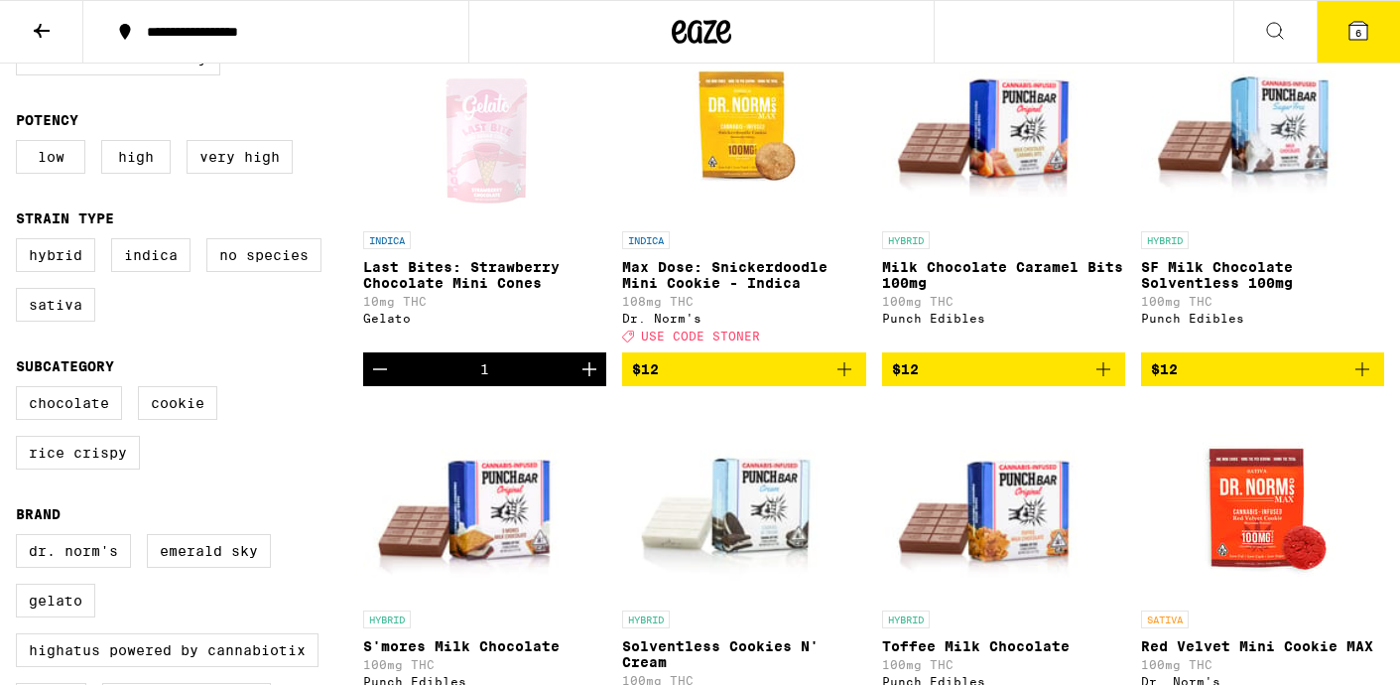
click at [1362, 39] on icon at bounding box center [1358, 31] width 18 height 18
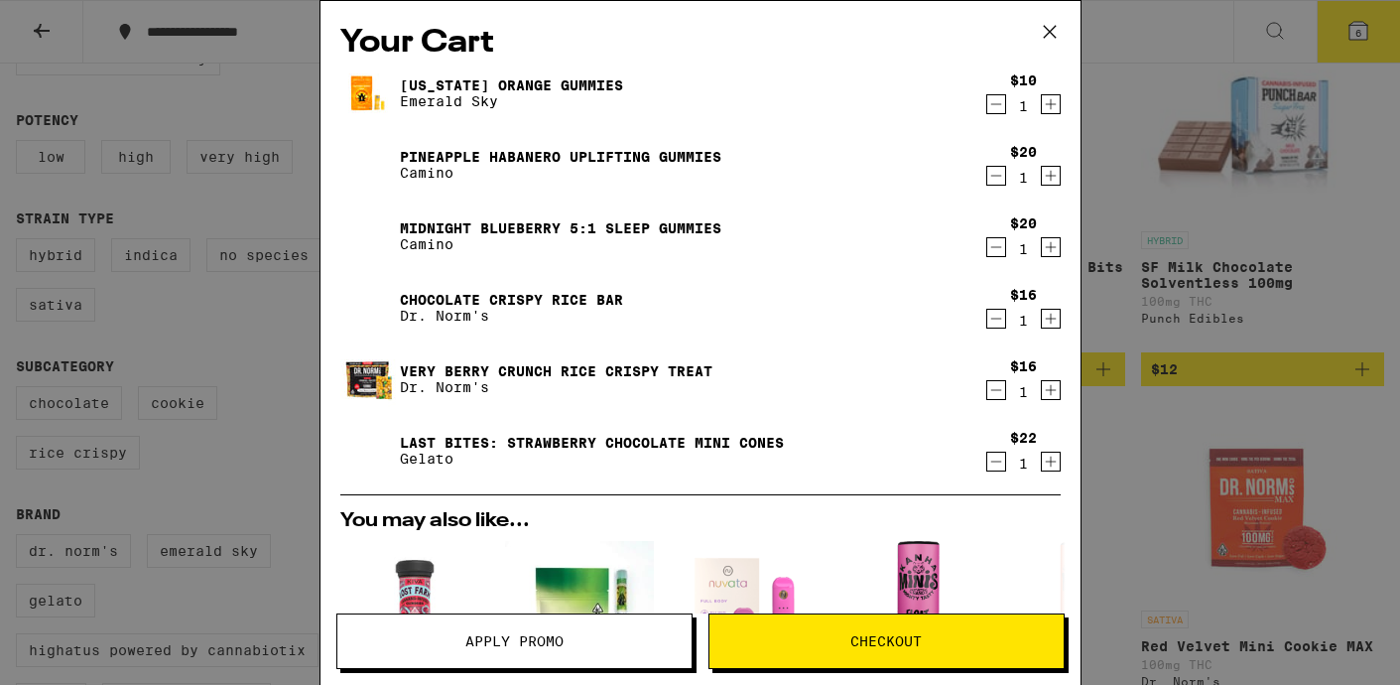
click at [1058, 30] on icon at bounding box center [1050, 32] width 30 height 30
